Goal: Check status: Check status

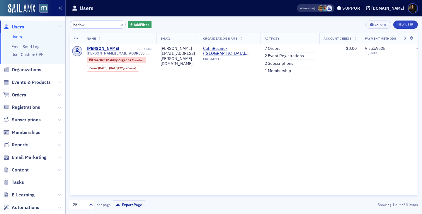
click at [257, 170] on div "Name Email Organization Name Activity Account Credit Payment Methods Job Type D…" at bounding box center [244, 114] width 348 height 163
click at [291, 71] on link "1 Membership" at bounding box center [278, 70] width 26 height 5
